Goal: Task Accomplishment & Management: Manage account settings

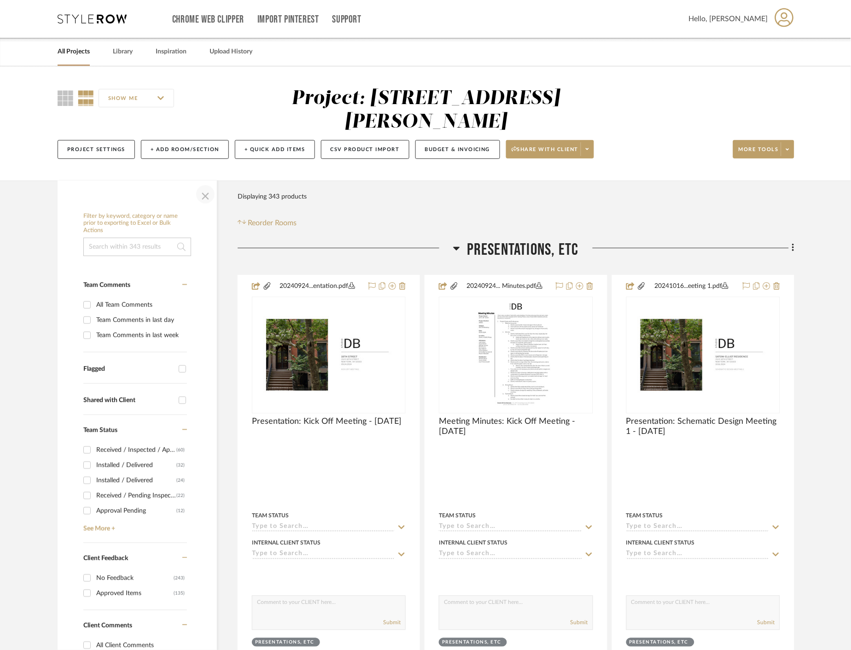
click at [210, 194] on span "button" at bounding box center [205, 194] width 22 height 22
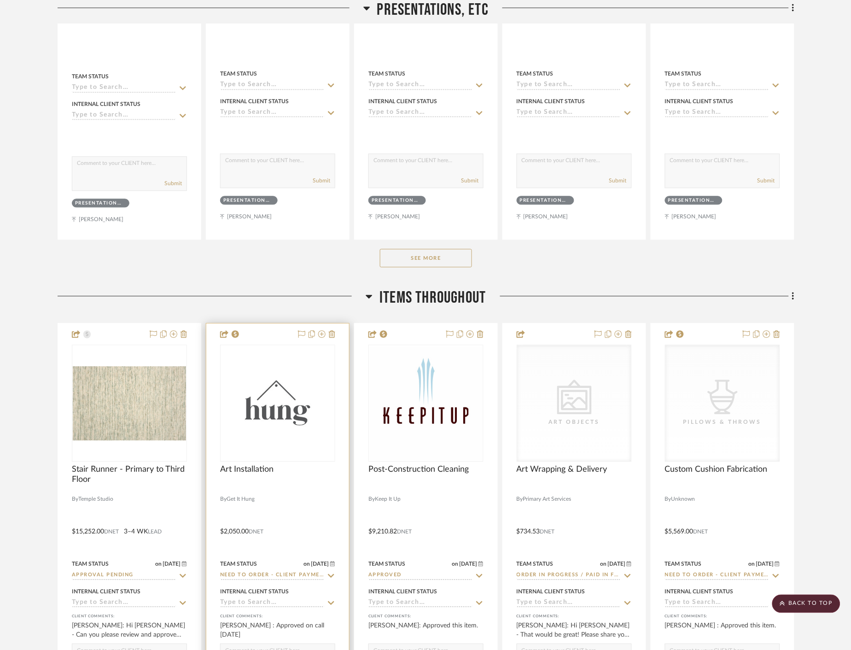
scroll to position [614, 0]
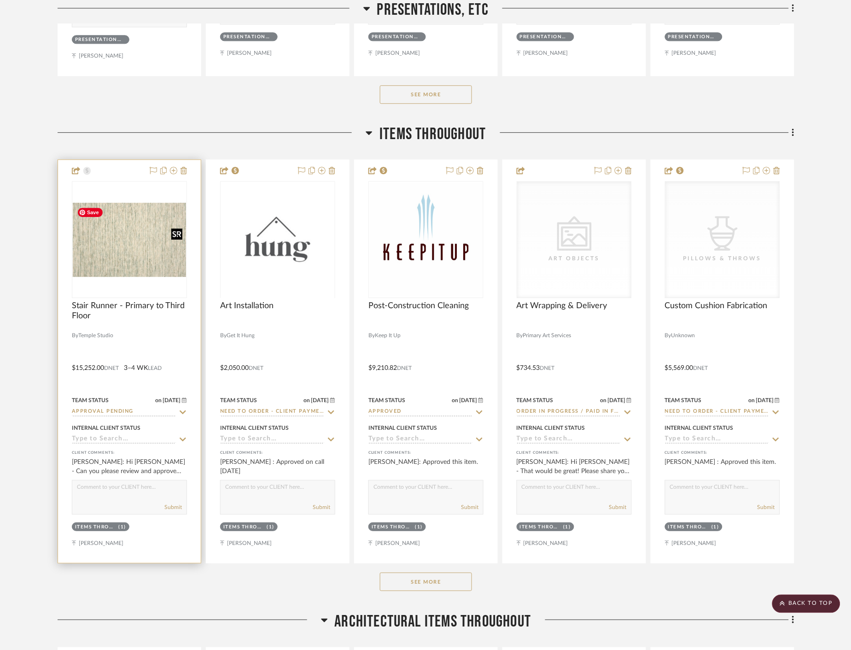
click at [0, 0] on img at bounding box center [0, 0] width 0 height 0
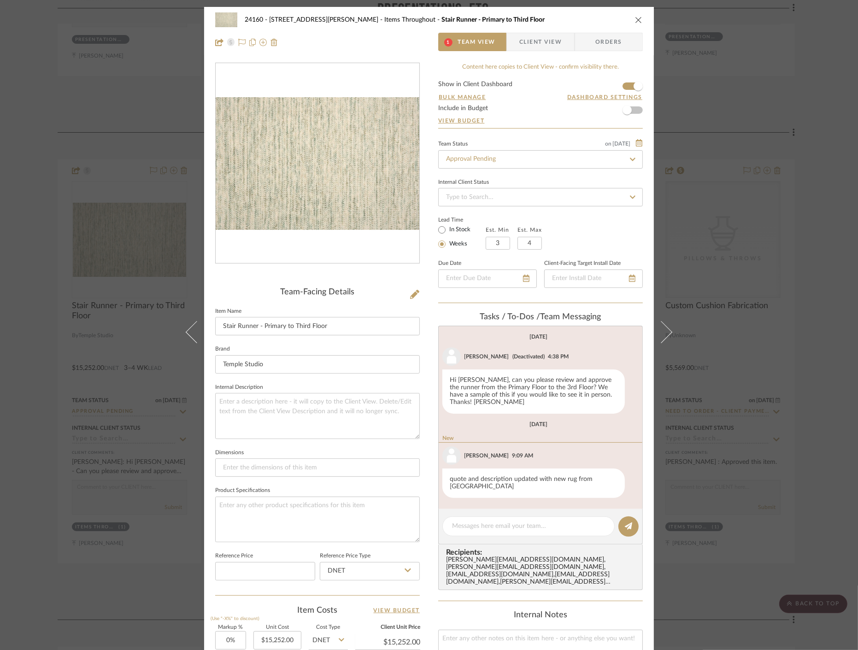
click at [532, 43] on span "Client View" at bounding box center [540, 42] width 42 height 18
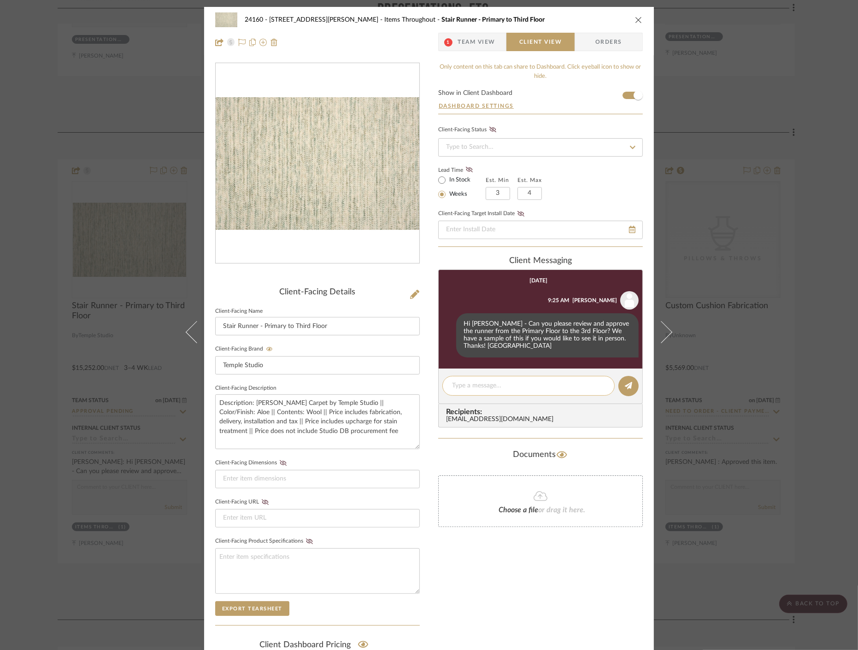
click at [528, 381] on textarea at bounding box center [528, 386] width 153 height 10
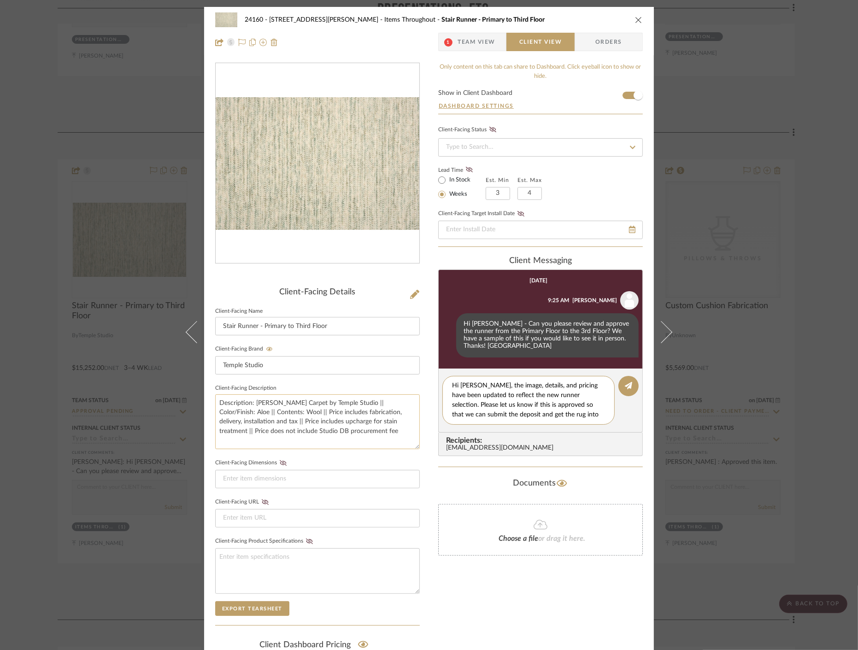
type textarea "Hi [PERSON_NAME], the image, details, and pricing have been updated to reflect …"
click at [301, 425] on textarea "Description: [PERSON_NAME] Carpet by Temple Studio || Color/Finish: Aloe || Con…" at bounding box center [317, 421] width 205 height 55
click at [298, 422] on textarea "Description: [PERSON_NAME] Carpet by Temple Studio || Color/Finish: Aloe || Con…" at bounding box center [317, 421] width 205 height 55
click at [300, 422] on textarea "Description: [PERSON_NAME] Carpet by Temple Studio || Color/Finish: Aloe || Con…" at bounding box center [317, 421] width 205 height 55
type textarea "Description: [PERSON_NAME] Carpet by Temple Studio || Color/Finish: Aloe || Con…"
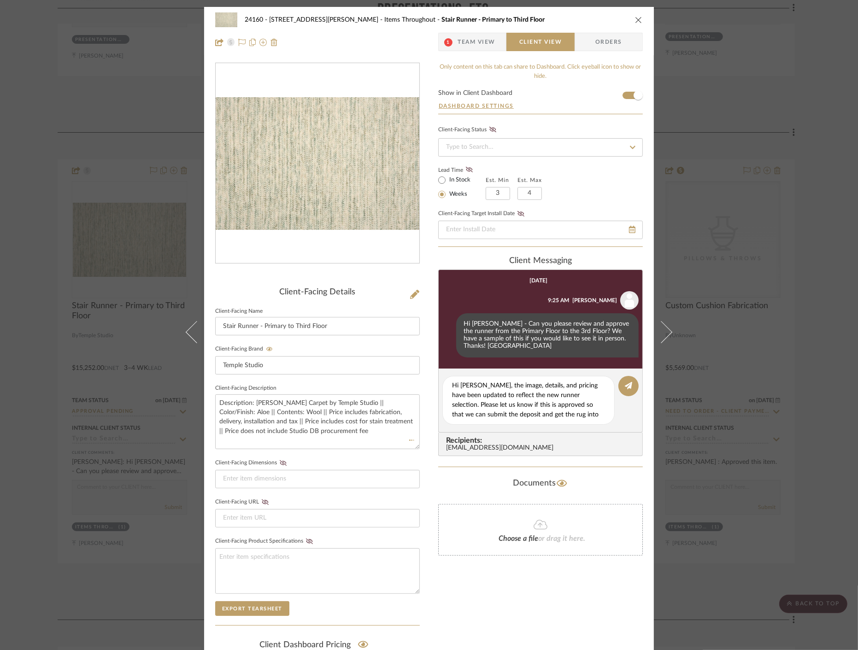
click at [419, 471] on div "24160 - [STREET_ADDRESS] - [PERSON_NAME] Items Throughout Stair Runner - Primar…" at bounding box center [429, 390] width 450 height 767
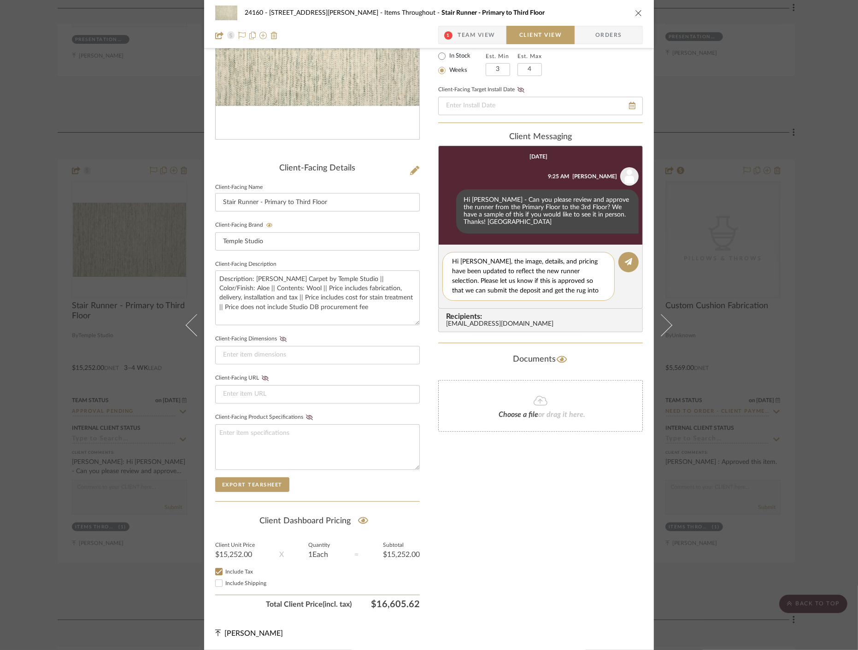
scroll to position [9, 0]
click at [509, 282] on textarea "Hi [PERSON_NAME], the image, details, and pricing have been updated to reflect …" at bounding box center [532, 276] width 160 height 39
type textarea "Hi [PERSON_NAME], the image, details, and pricing have been updated to reflect …"
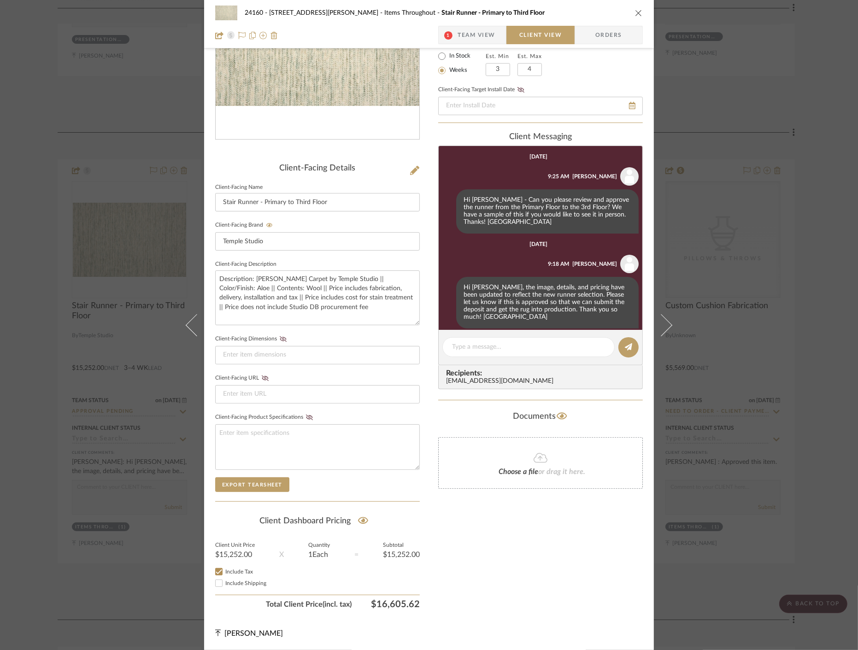
click at [731, 321] on div "24160 - [STREET_ADDRESS] - [PERSON_NAME] Items Throughout Stair Runner - Primar…" at bounding box center [429, 325] width 858 height 650
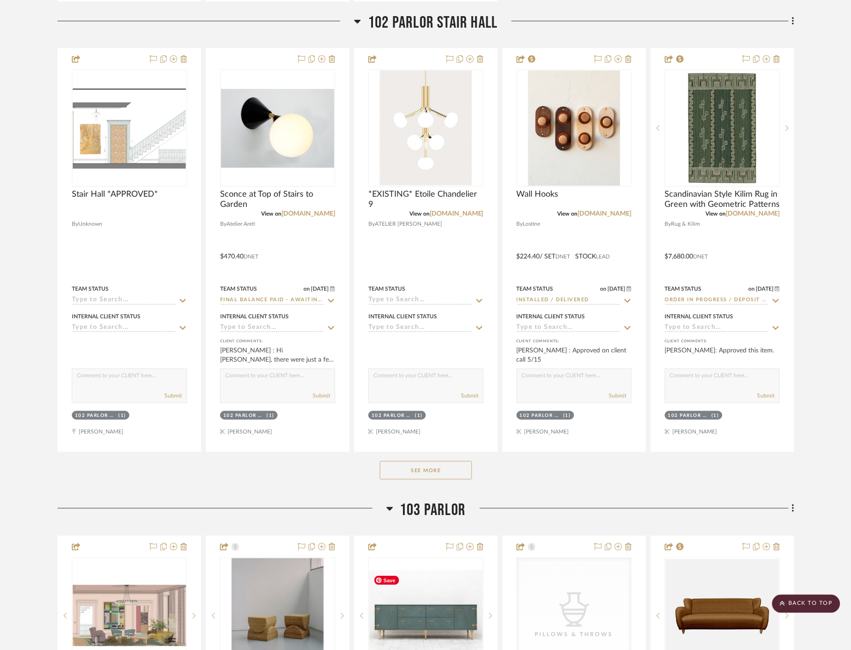
scroll to position [5529, 0]
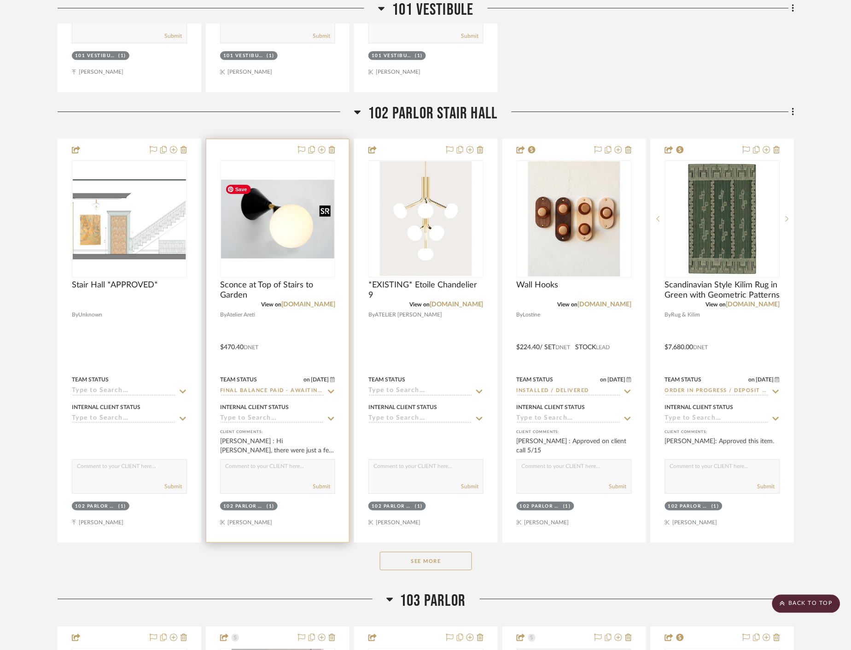
click at [293, 226] on img "0" at bounding box center [277, 219] width 113 height 79
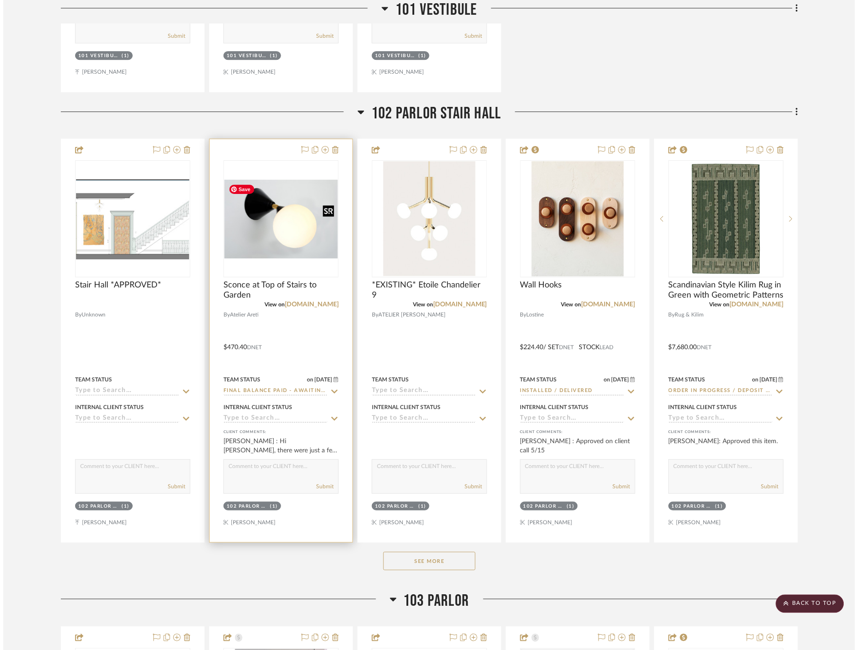
scroll to position [0, 0]
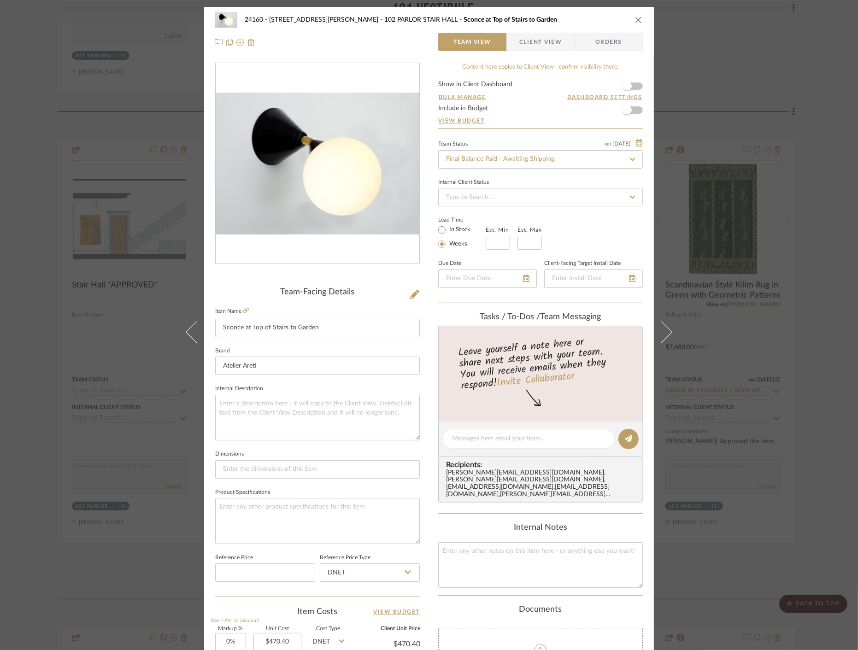
click at [628, 160] on icon at bounding box center [632, 159] width 8 height 6
type input "[PERSON_NAME]"
click at [550, 222] on div "Shipped / In Transit" at bounding box center [537, 230] width 204 height 23
type input "[DATE]"
type input "Shipped / In Transit"
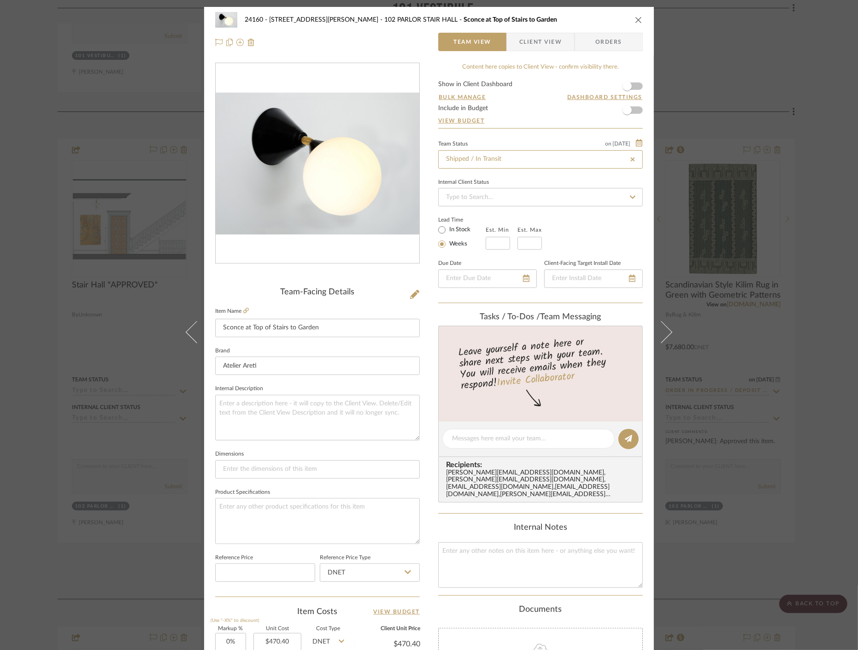
type input "[DATE]"
type input "Shipped / In Transit"
click at [500, 435] on textarea at bounding box center [528, 439] width 153 height 10
paste textarea "1Z0X5J526724944085"
type textarea "UPS tracking no. 1Z0X5J526724944085"
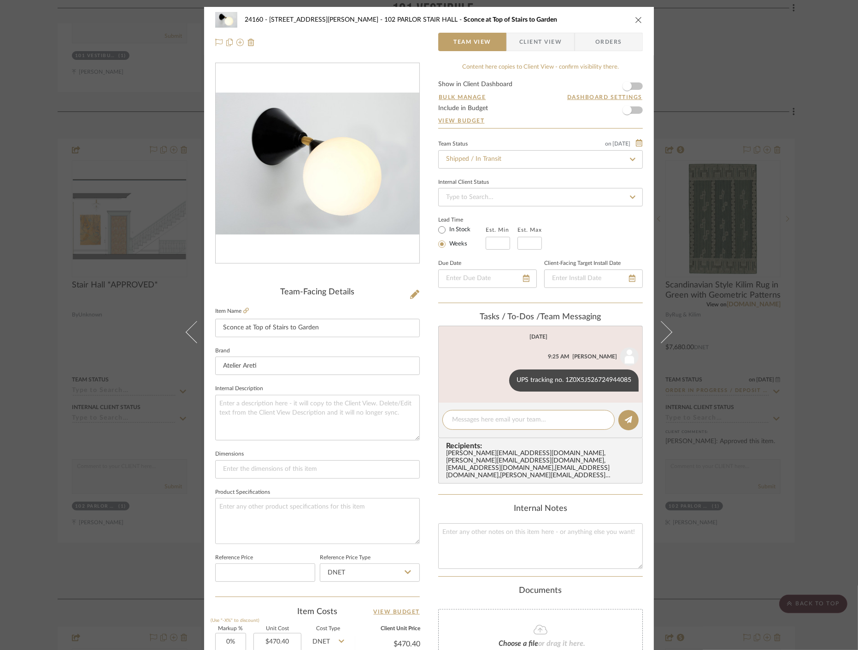
click at [777, 109] on div "24160 - [STREET_ADDRESS] - [PERSON_NAME] 102 PARLOR STAIR HALL Sconce at Top of…" at bounding box center [429, 325] width 858 height 650
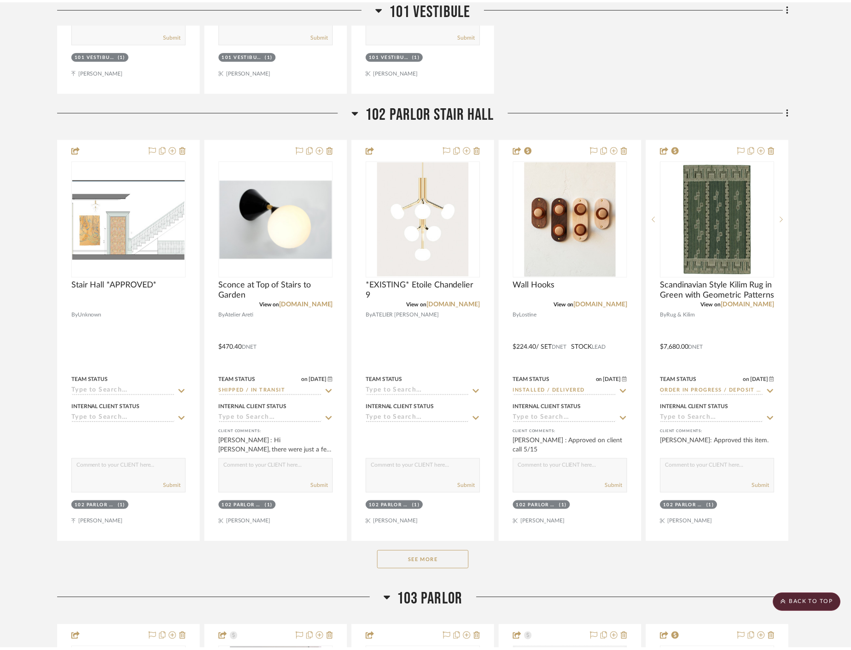
scroll to position [5529, 0]
